Goal: Information Seeking & Learning: Understand process/instructions

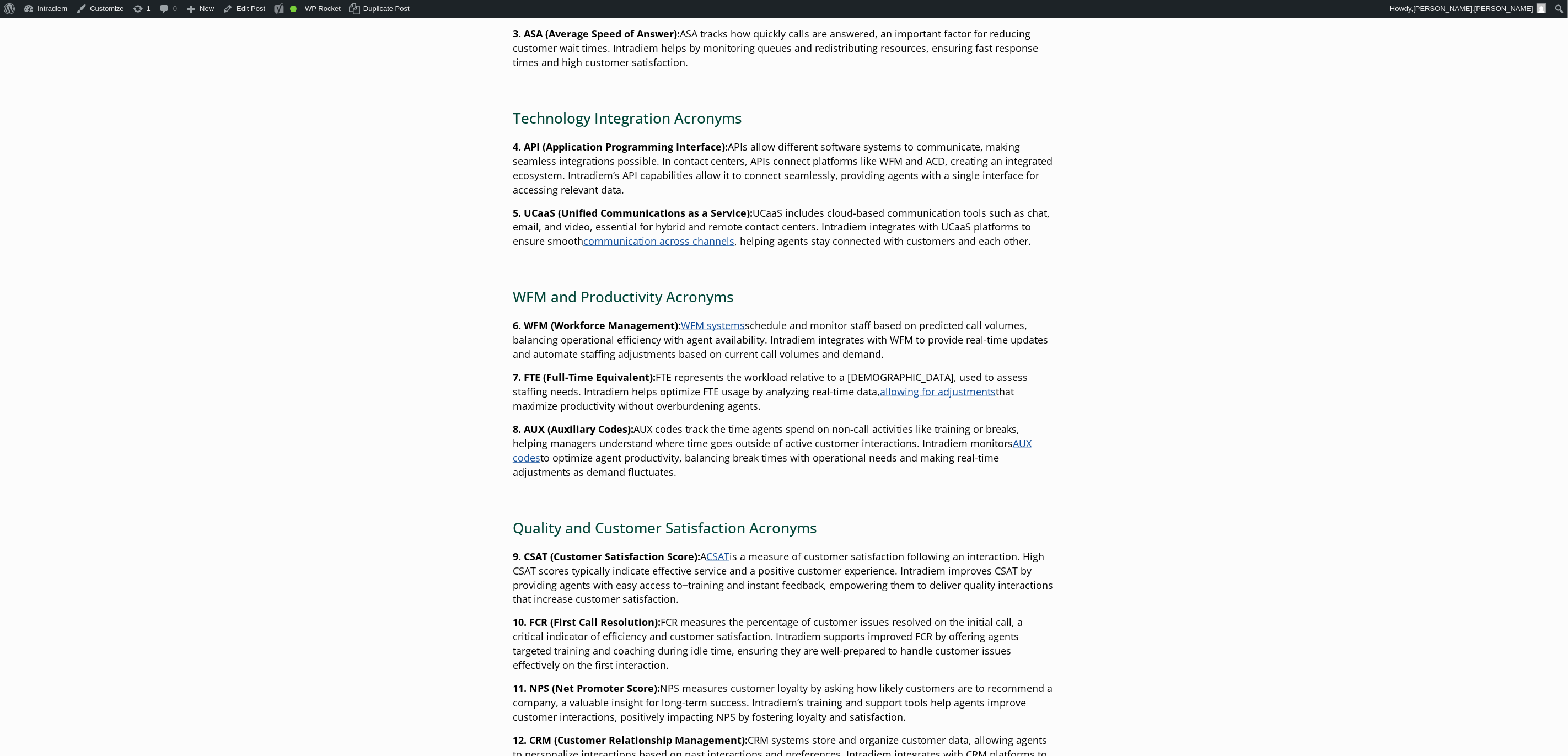
click at [1333, 67] on main "Ultimate Guide to Contact Center Acronyms and Lingo Published: December 3, 2024…" at bounding box center [784, 720] width 1568 height 2343
drag, startPoint x: 221, startPoint y: 104, endPoint x: 164, endPoint y: 45, distance: 82.0
click at [219, 103] on main "Ultimate Guide to Contact Center Acronyms and Lingo Published: December 3, 2024…" at bounding box center [784, 720] width 1568 height 2343
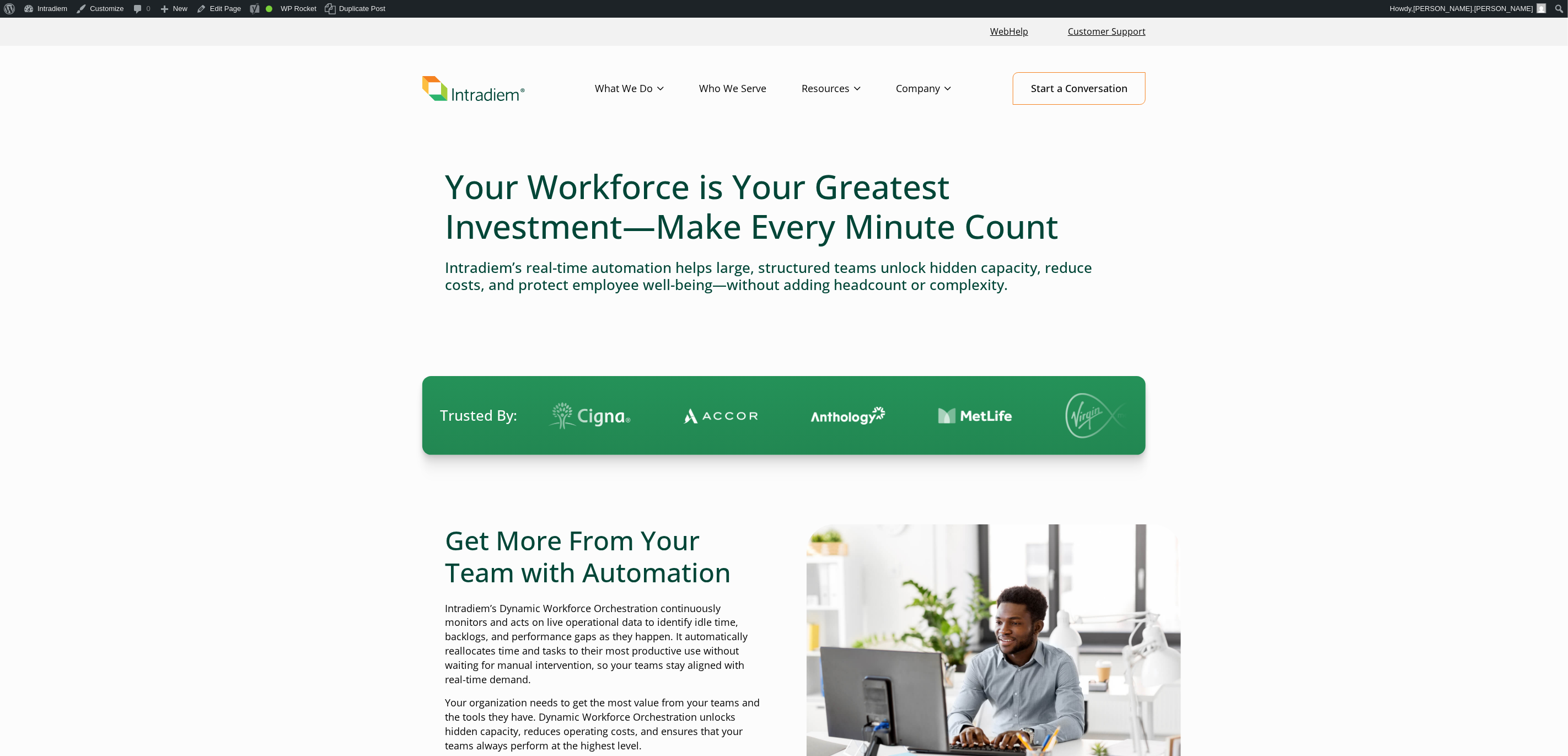
drag, startPoint x: 1303, startPoint y: 199, endPoint x: 1192, endPoint y: 69, distance: 170.9
click at [812, 114] on link "Blog" at bounding box center [811, 111] width 18 height 12
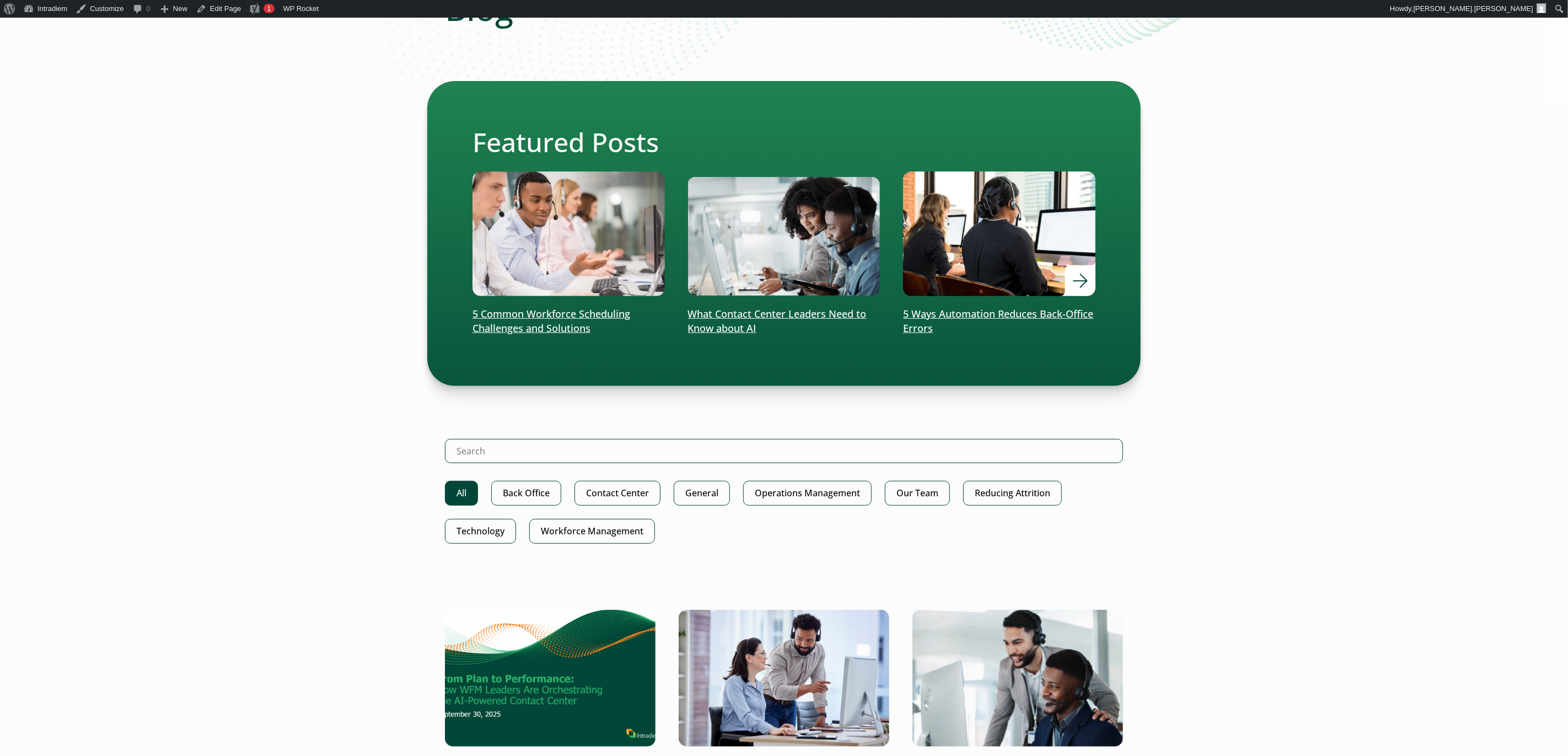
scroll to position [194, 0]
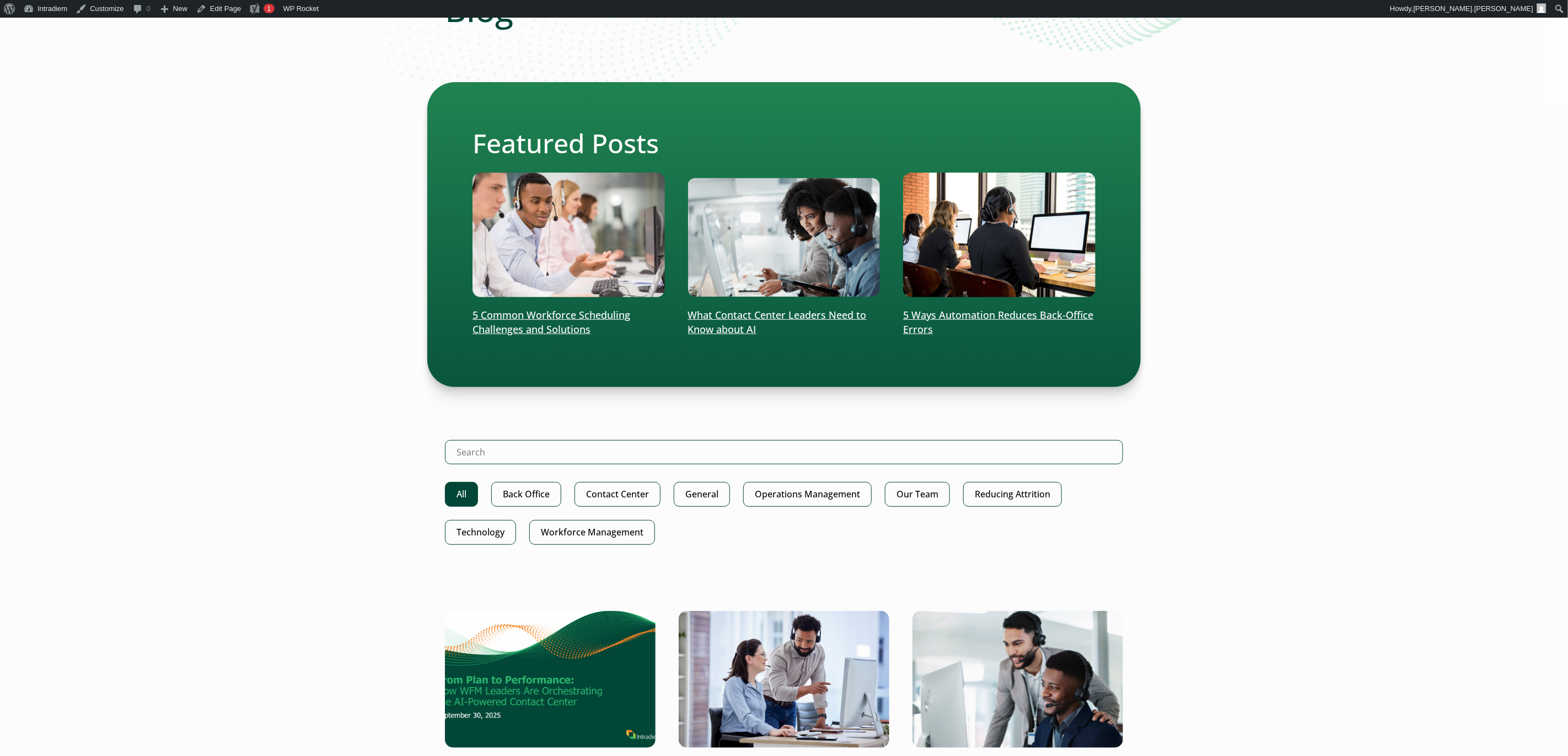
click at [938, 474] on form "Search Intradiem" at bounding box center [784, 460] width 678 height 42
click at [947, 453] on input "Search Intradiem" at bounding box center [784, 452] width 678 height 25
type input "how to calculate"
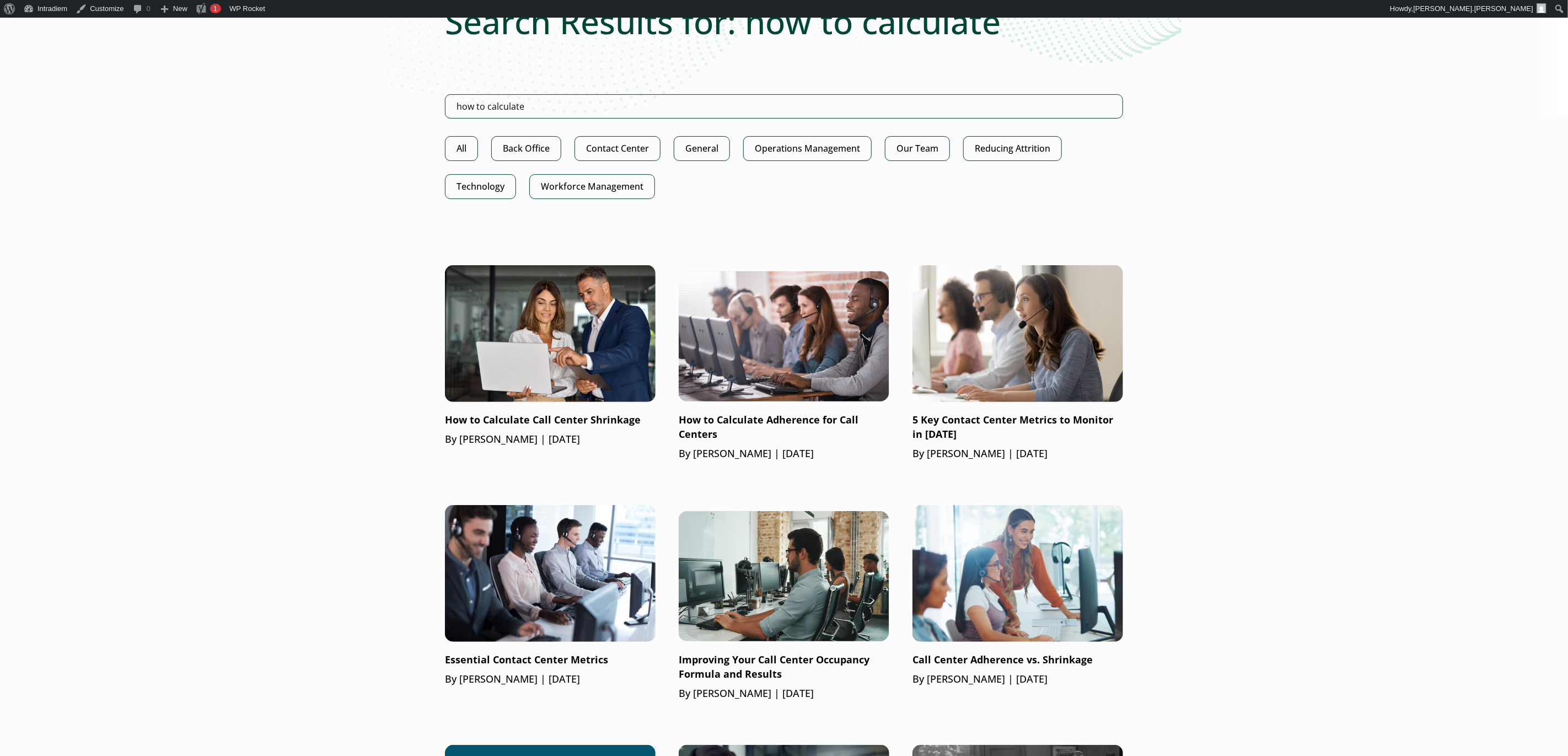
scroll to position [183, 0]
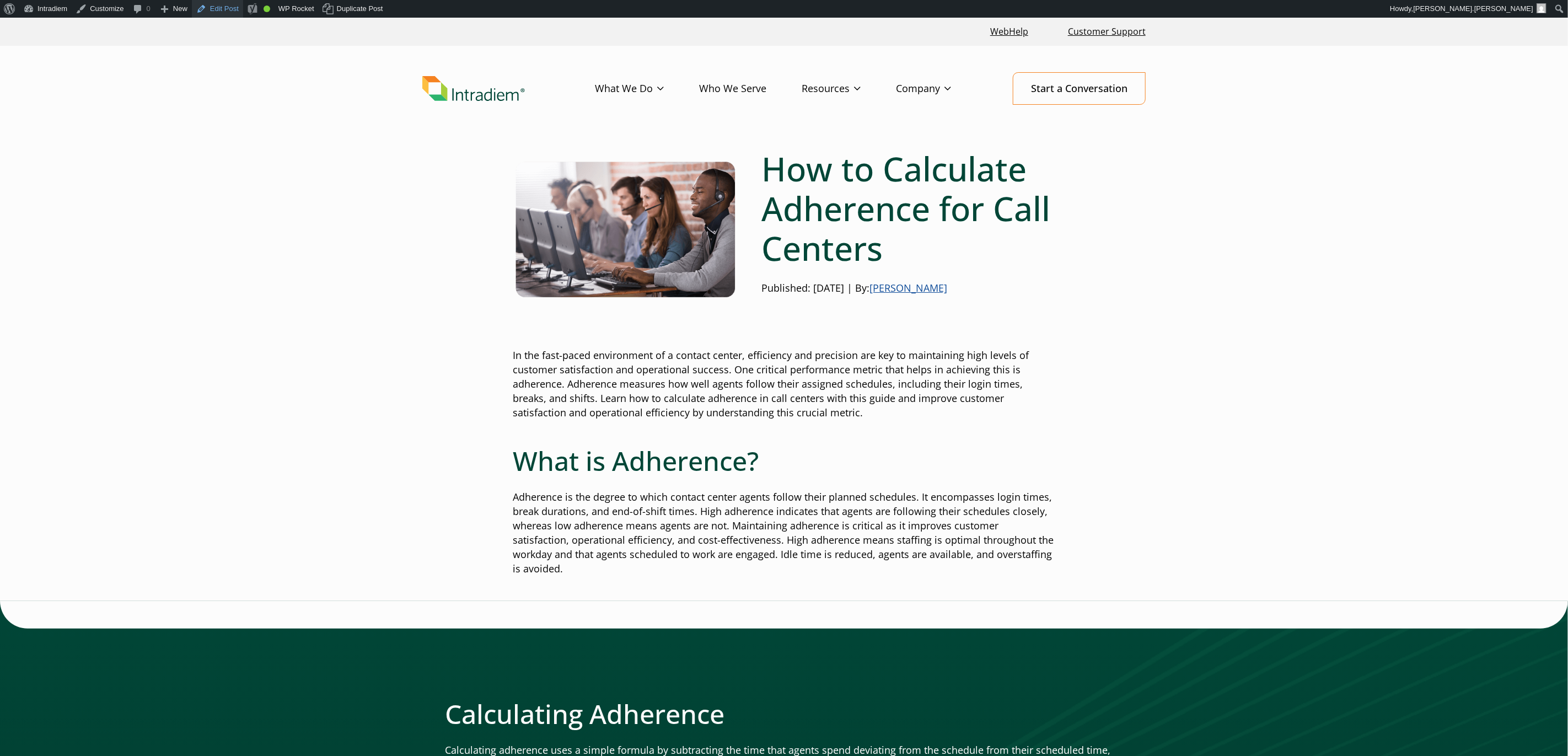
click at [225, 8] on link "Edit Post" at bounding box center [218, 9] width 52 height 18
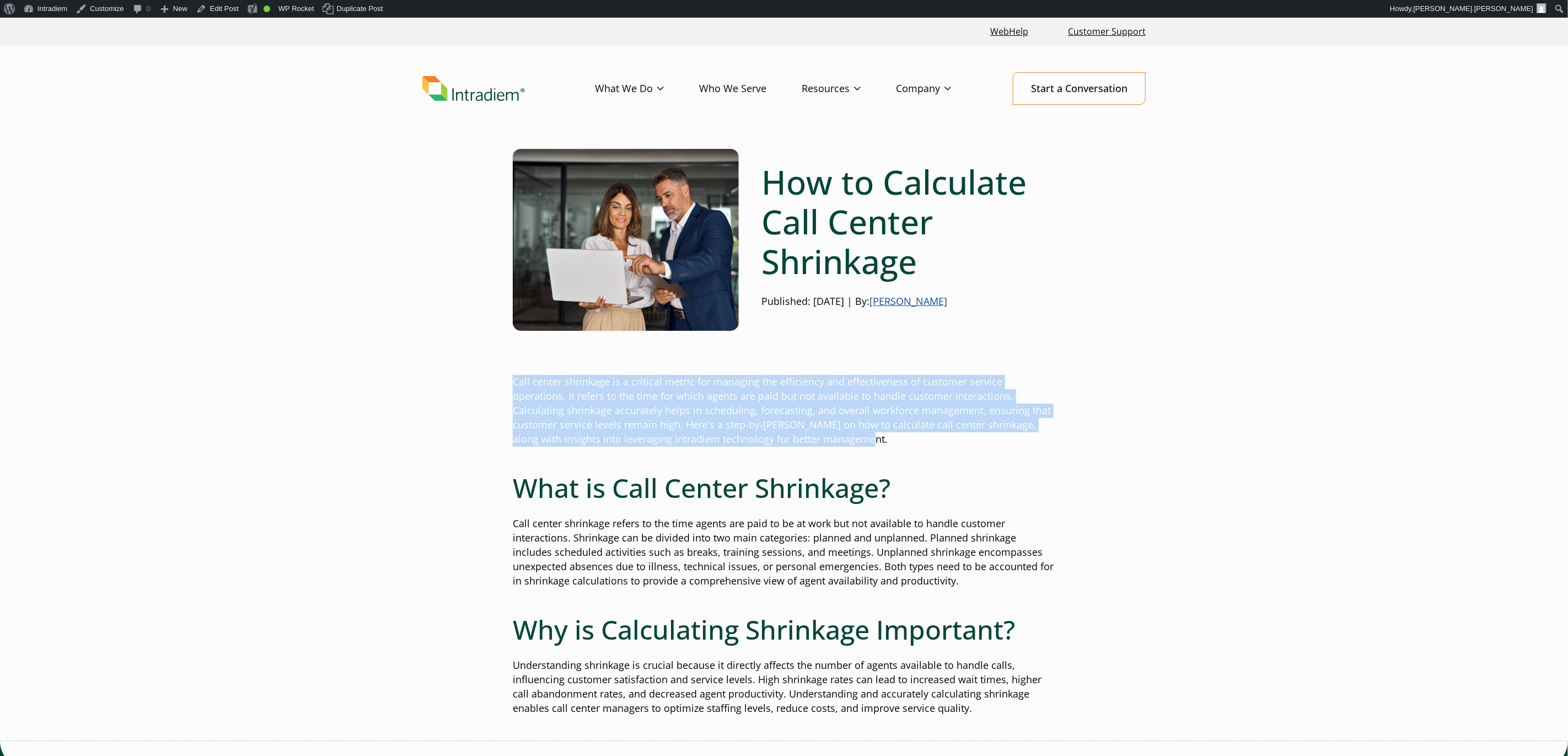
drag, startPoint x: 733, startPoint y: 440, endPoint x: 509, endPoint y: 388, distance: 230.0
click at [236, 9] on link "Edit Post" at bounding box center [218, 9] width 52 height 18
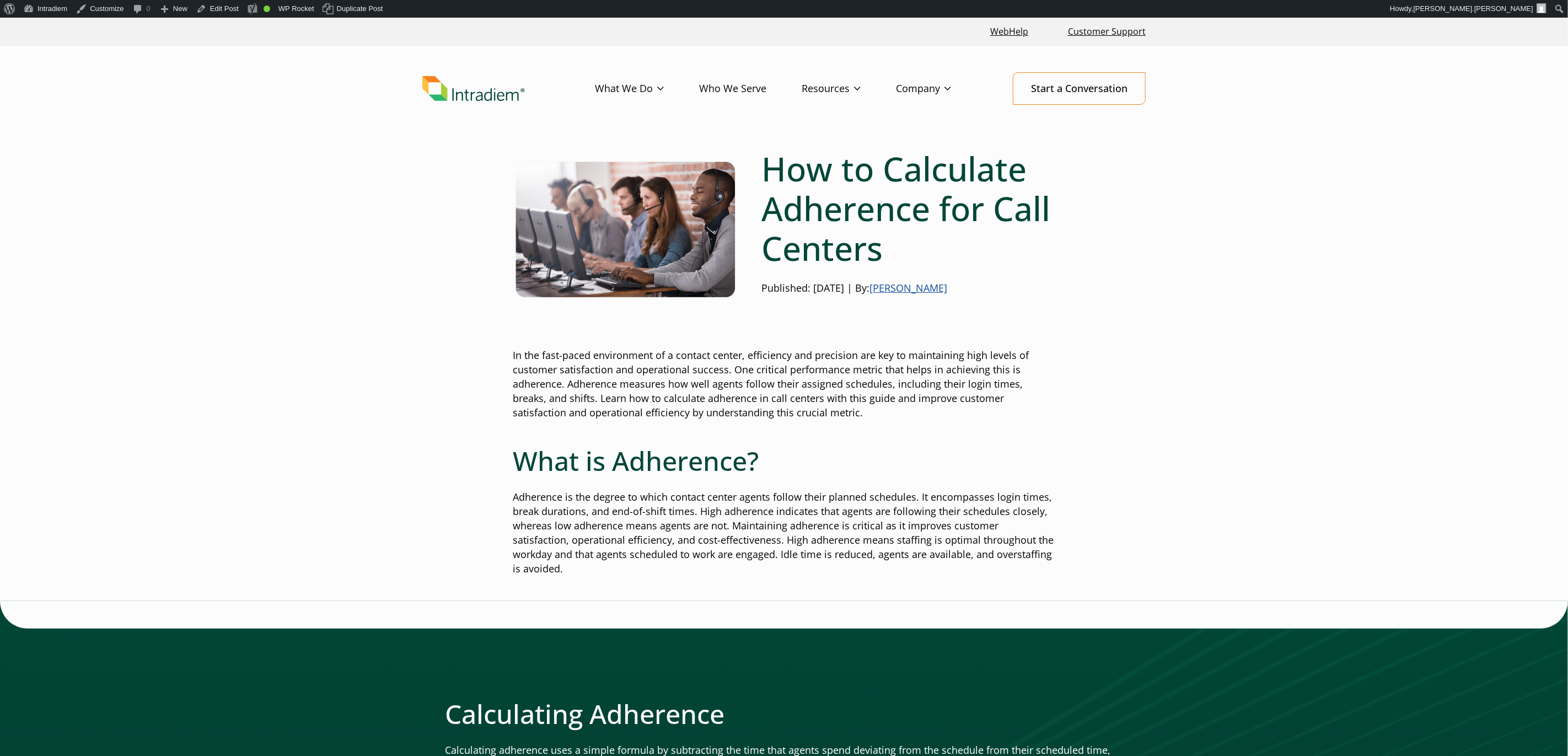
drag, startPoint x: 1349, startPoint y: 264, endPoint x: 1336, endPoint y: 261, distance: 13.3
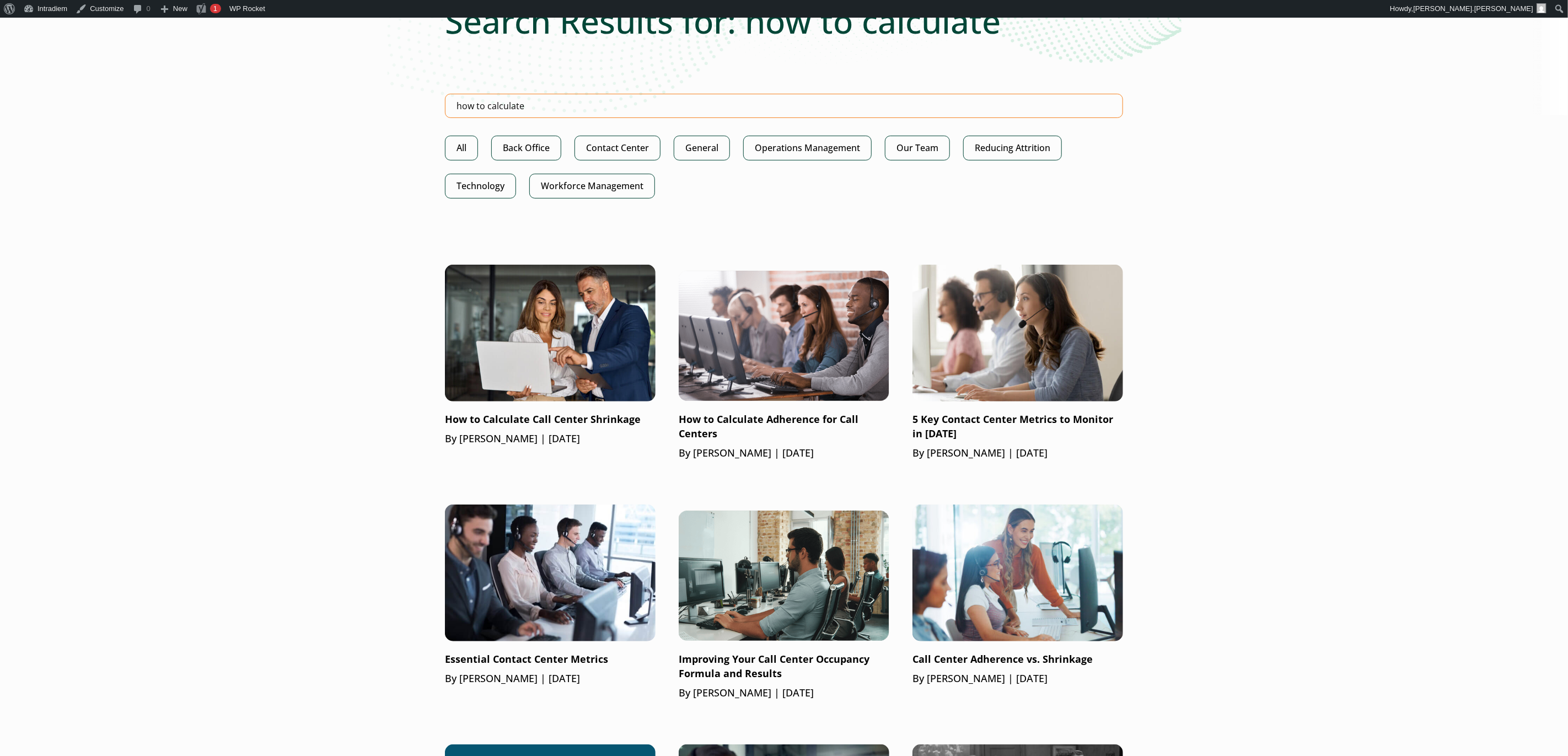
click at [899, 107] on input "how to calculate" at bounding box center [784, 106] width 678 height 25
click at [903, 107] on input "how to" at bounding box center [784, 106] width 678 height 25
type input "h"
drag, startPoint x: 1328, startPoint y: 162, endPoint x: 1210, endPoint y: 25, distance: 180.8
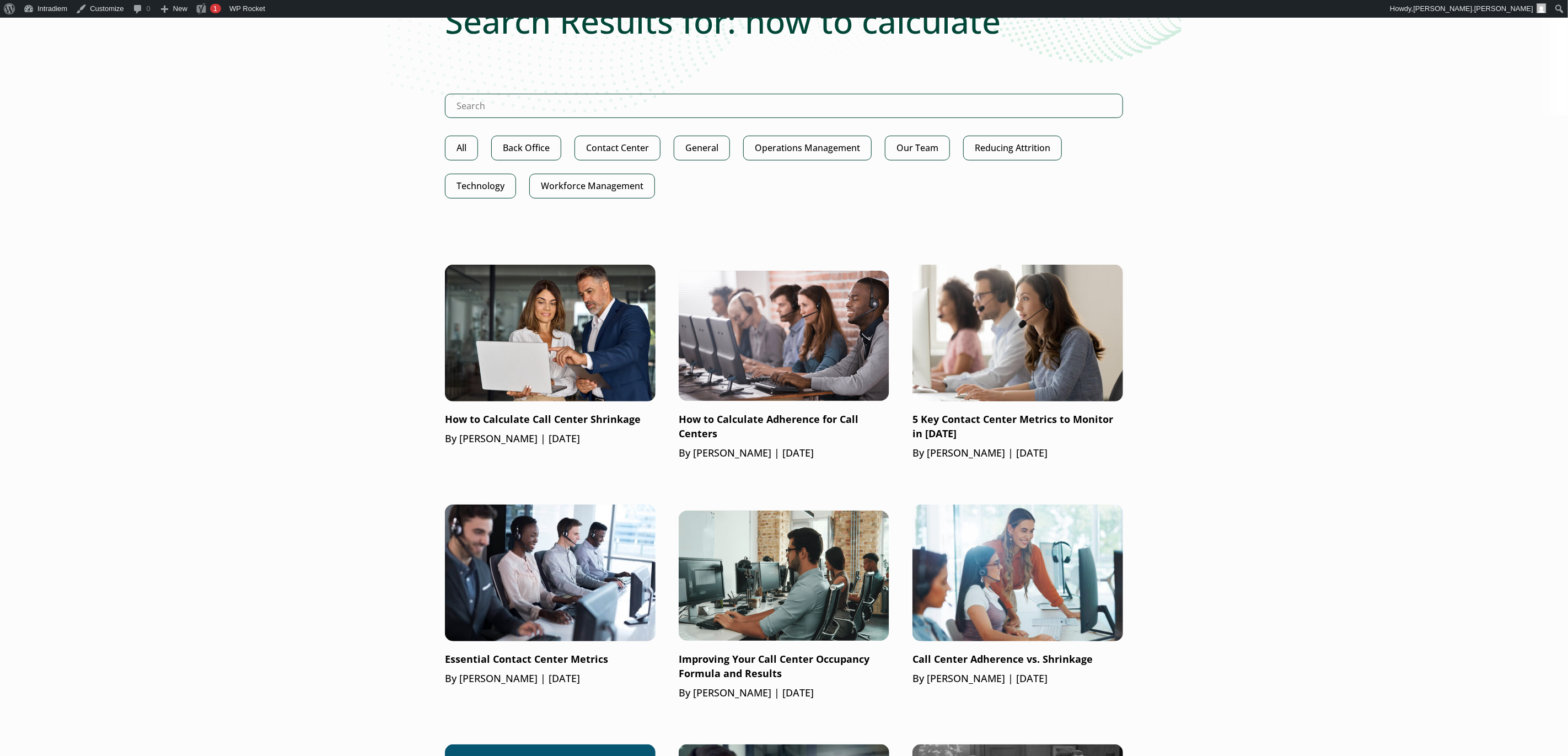
click at [1328, 162] on body "Skip to main content WebHelp Customer Support Menu What We Do Platform Predict …" at bounding box center [784, 643] width 1568 height 1618
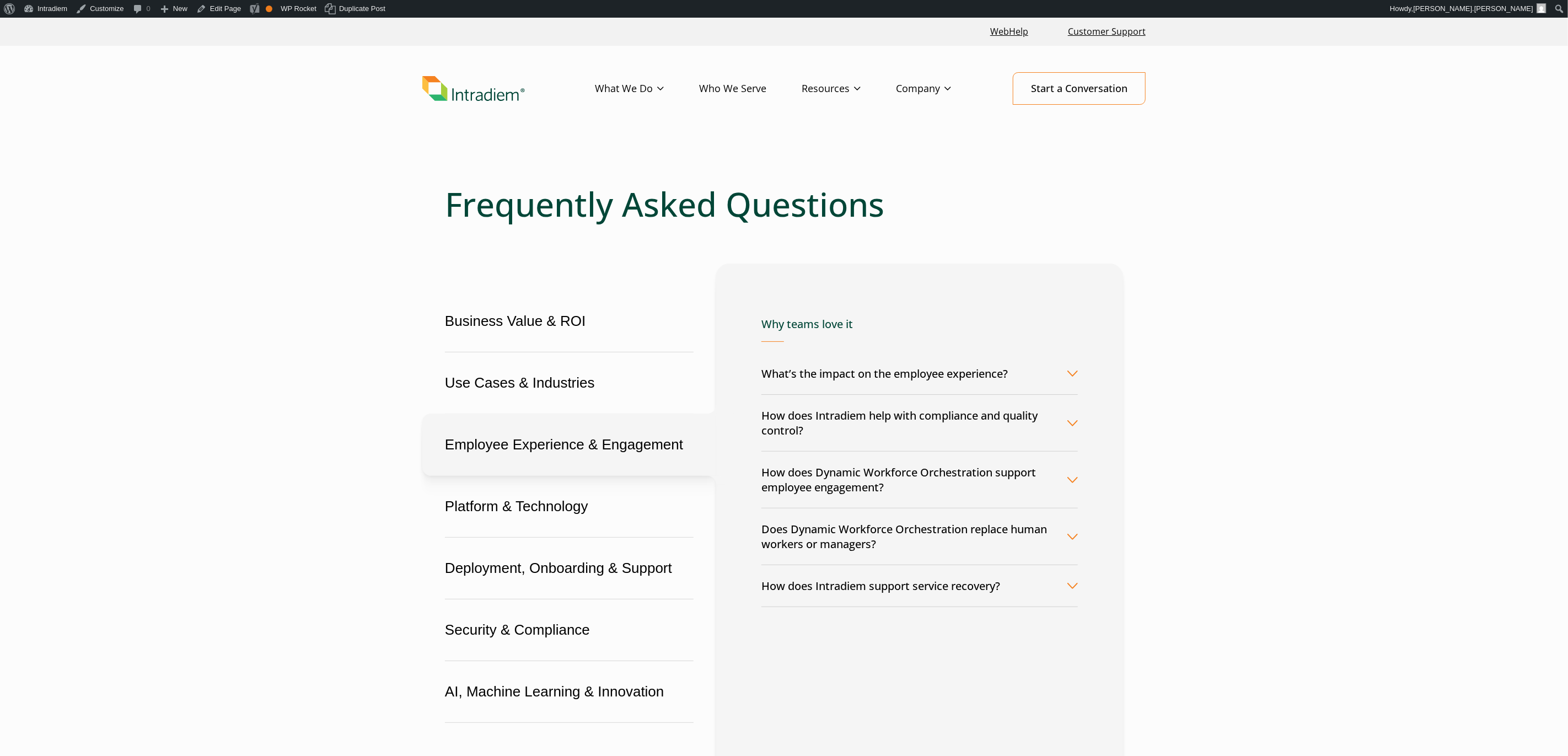
click at [1047, 375] on button "What’s the impact on the employee experience?" at bounding box center [919, 374] width 316 height 42
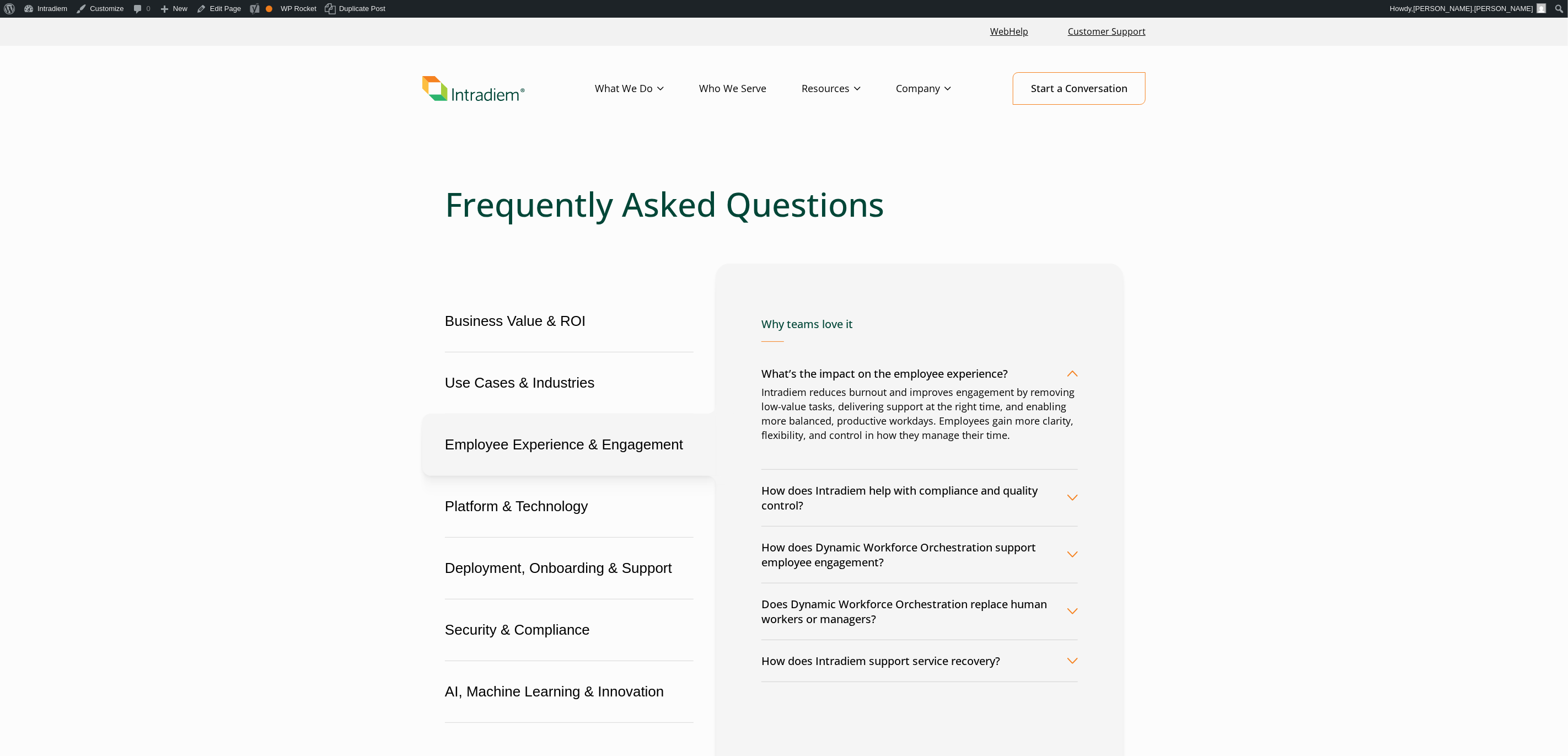
click at [1047, 376] on button "What’s the impact on the employee experience?" at bounding box center [919, 374] width 316 height 42
